Goal: Find specific page/section: Find specific page/section

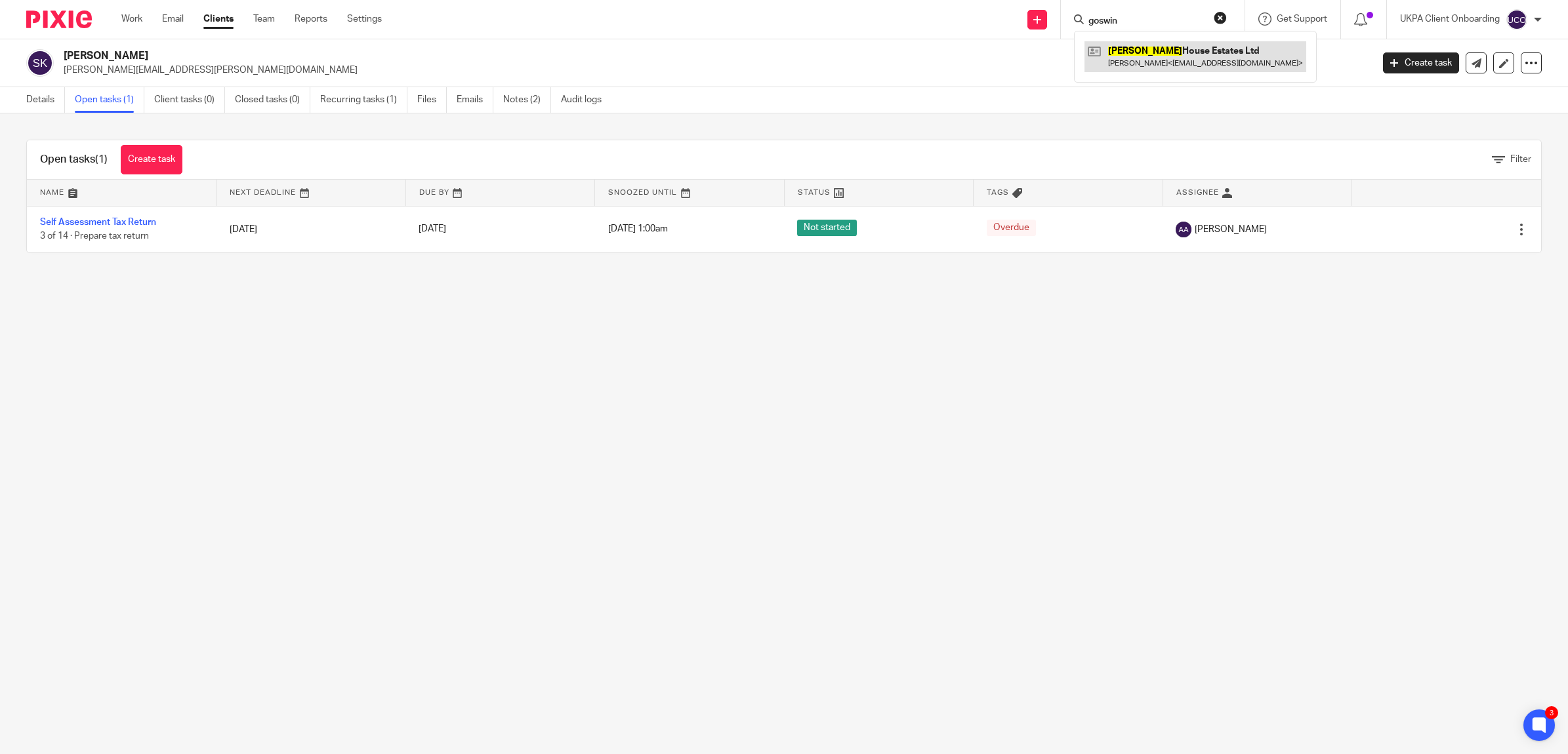
type input "goswin"
click at [1161, 61] on link at bounding box center [1195, 56] width 222 height 30
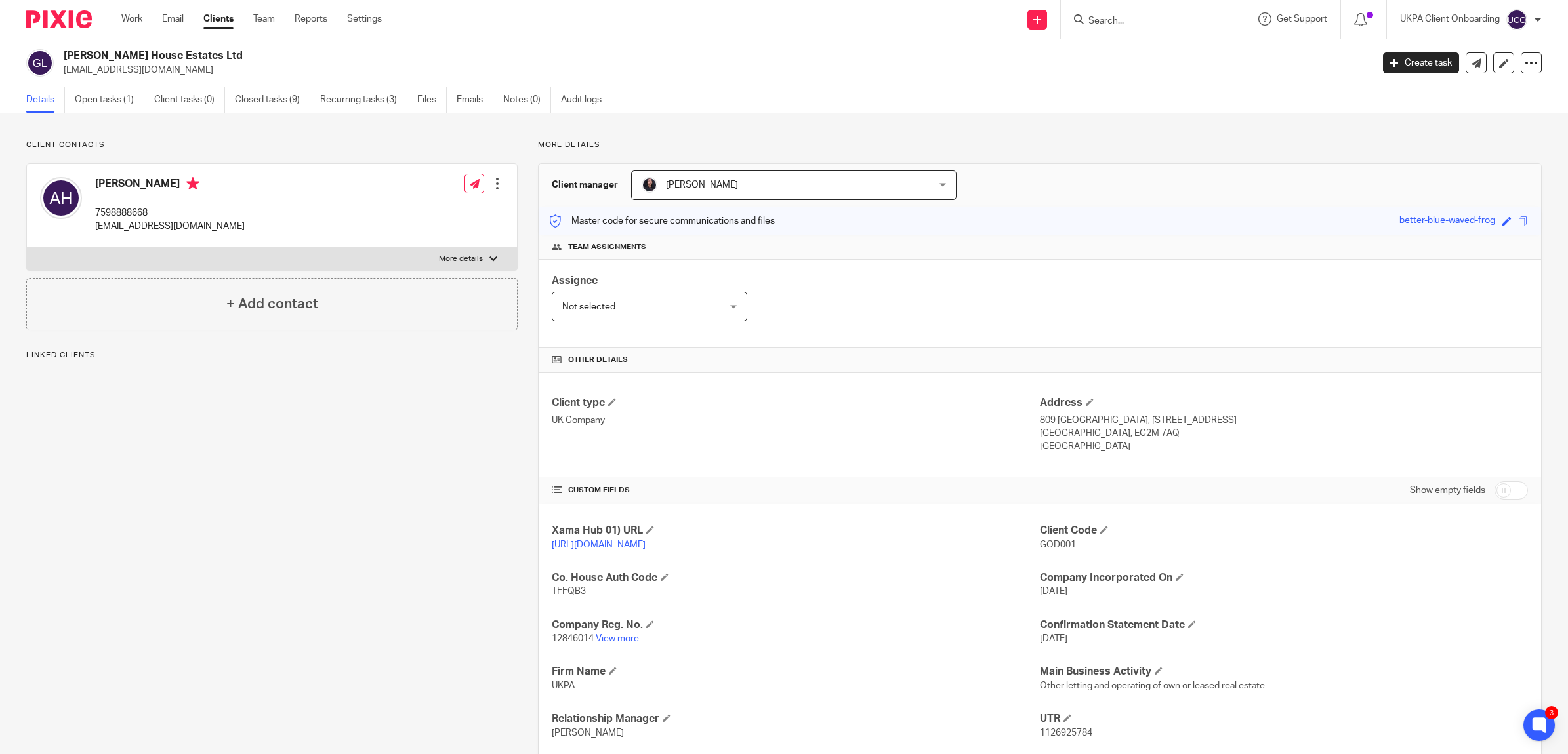
click at [99, 116] on div "Client contacts [PERSON_NAME] 7598888668 [EMAIL_ADDRESS][DOMAIN_NAME] Edit cont…" at bounding box center [784, 497] width 1568 height 767
click at [103, 106] on link "Open tasks (1)" at bounding box center [110, 100] width 69 height 25
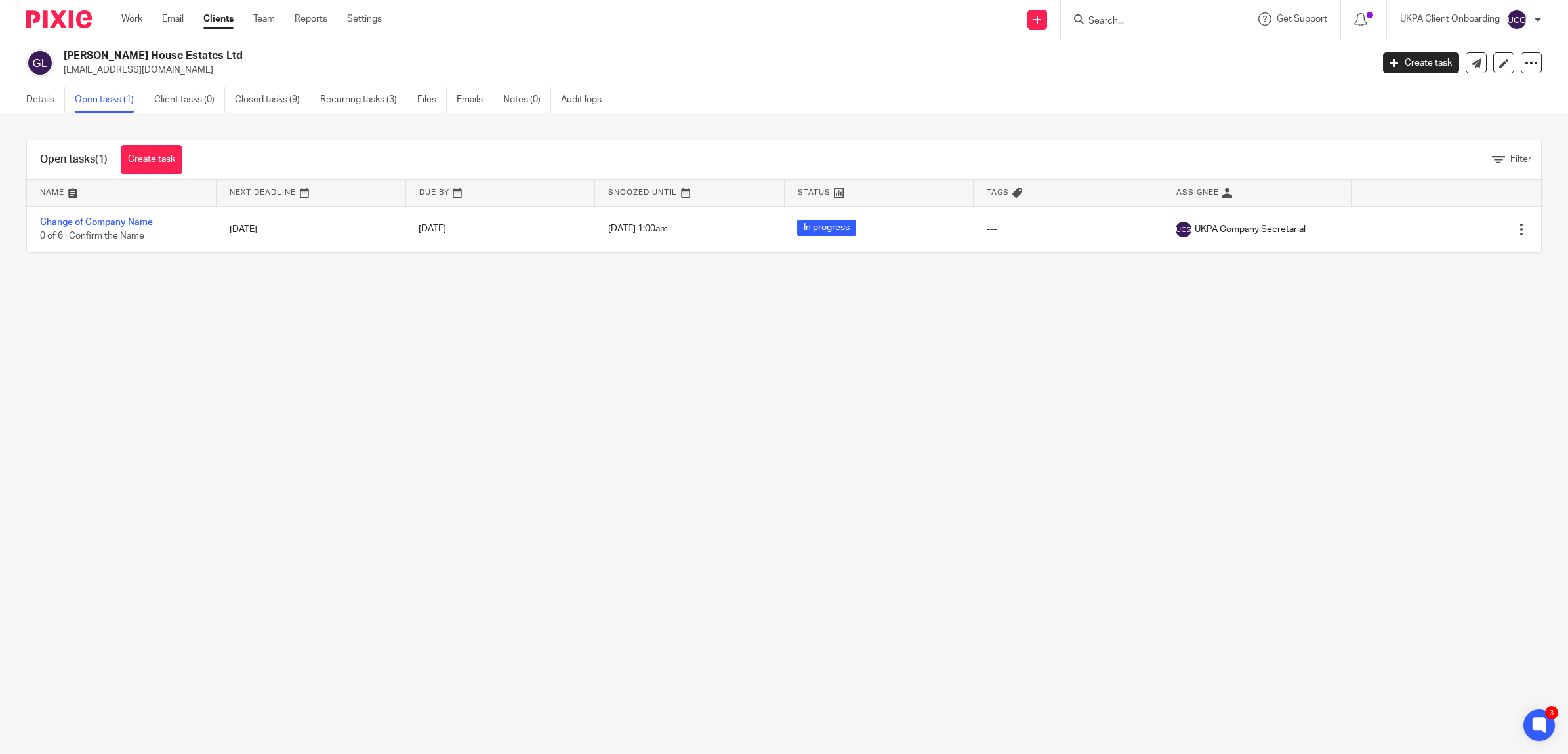
drag, startPoint x: 204, startPoint y: 57, endPoint x: 66, endPoint y: 53, distance: 138.1
click at [66, 53] on h2 "[PERSON_NAME] House Estates Ltd" at bounding box center [583, 55] width 1040 height 13
drag, startPoint x: 181, startPoint y: 221, endPoint x: 23, endPoint y: 240, distance: 159.1
click at [20, 240] on div "Open tasks (1) Create task Filter Name Next Deadline Due By Snoozed Until Statu…" at bounding box center [784, 196] width 1568 height 166
drag, startPoint x: 39, startPoint y: 218, endPoint x: 1070, endPoint y: 526, distance: 1076.0
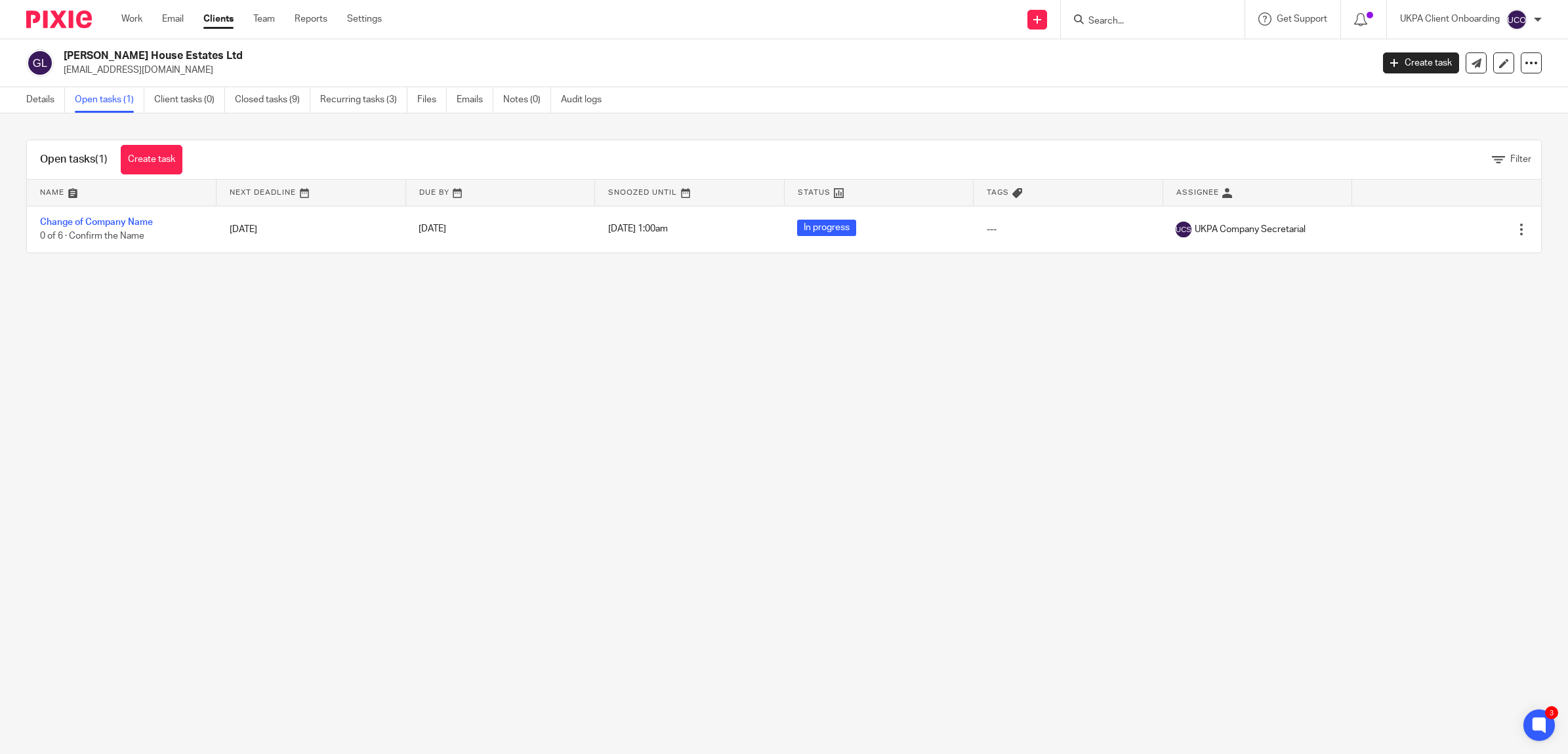
click at [274, 266] on div "Open tasks (1) Create task Filter Name Next Deadline Due By Snoozed Until Statu…" at bounding box center [784, 196] width 1568 height 166
